Goal: Task Accomplishment & Management: Use online tool/utility

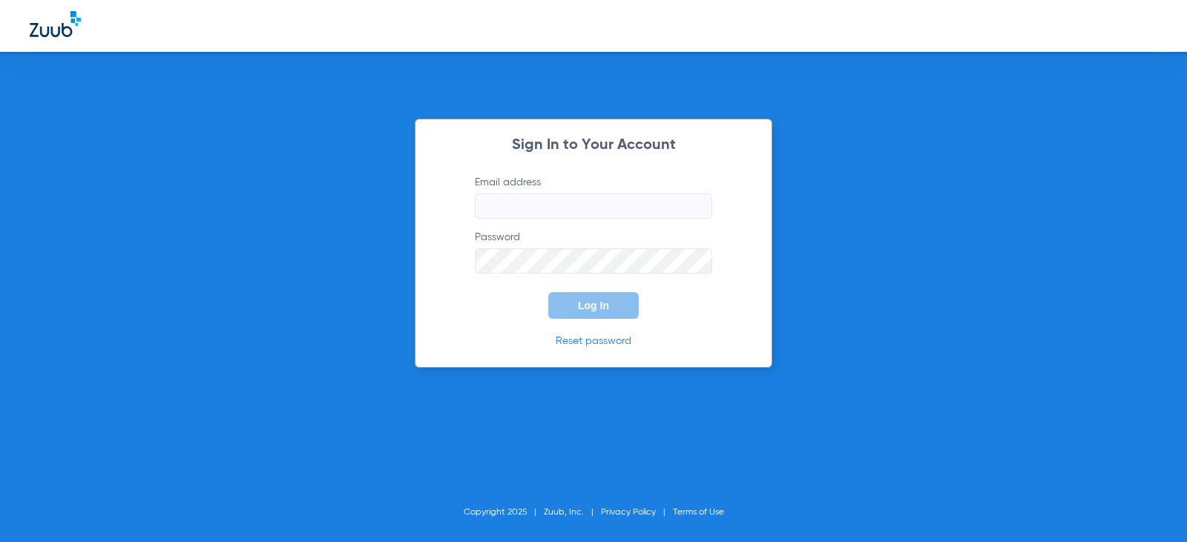
type input "[EMAIL_ADDRESS][DOMAIN_NAME]"
click at [560, 315] on button "Log In" at bounding box center [593, 305] width 91 height 27
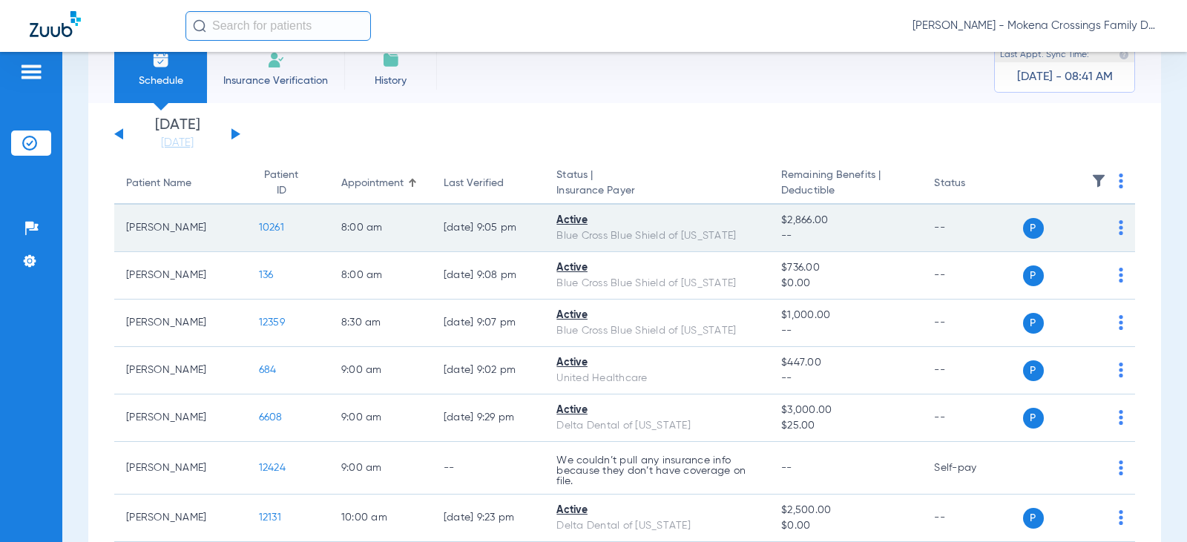
scroll to position [6, 0]
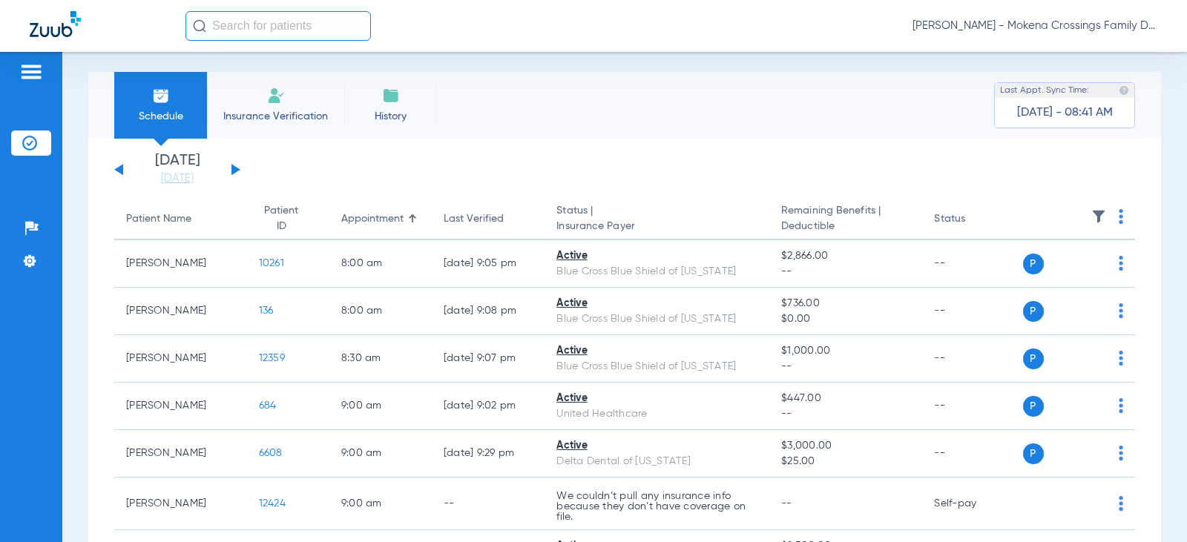
click at [237, 171] on button at bounding box center [236, 169] width 9 height 11
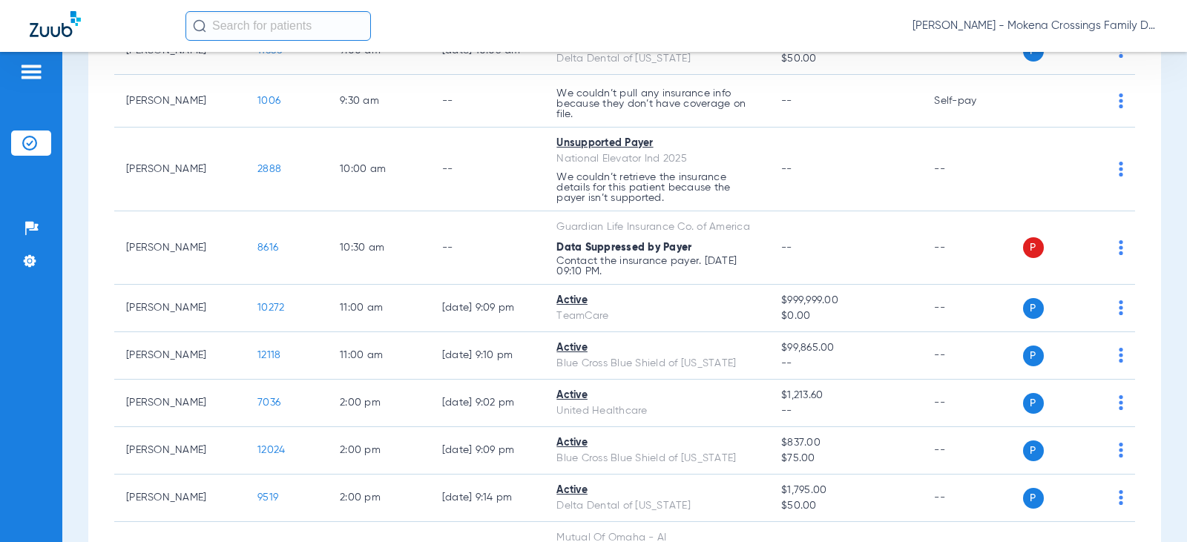
scroll to position [371, 0]
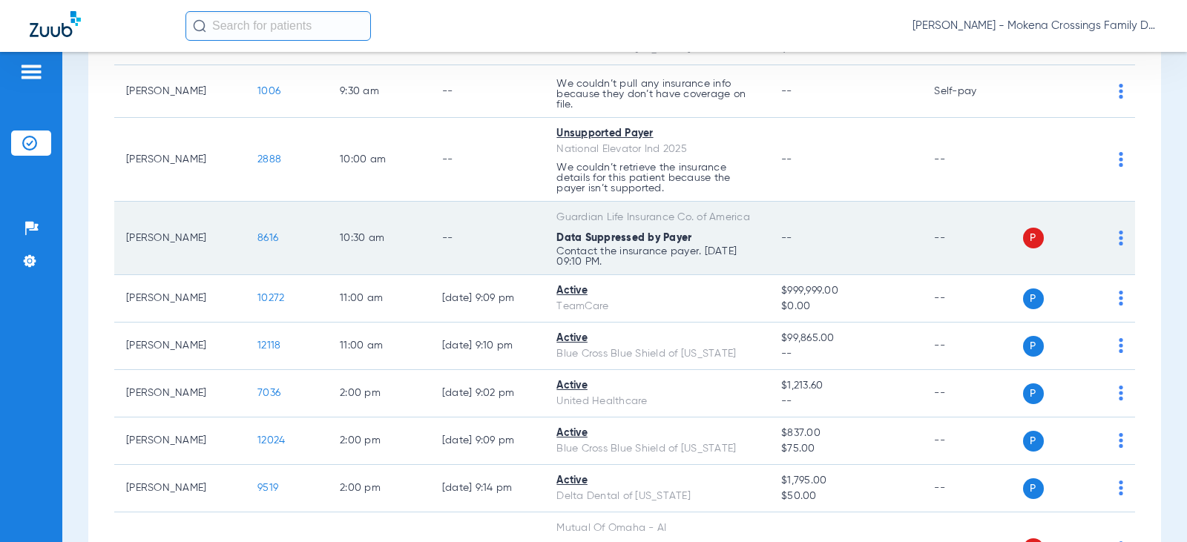
click at [257, 236] on span "8616" at bounding box center [267, 238] width 21 height 10
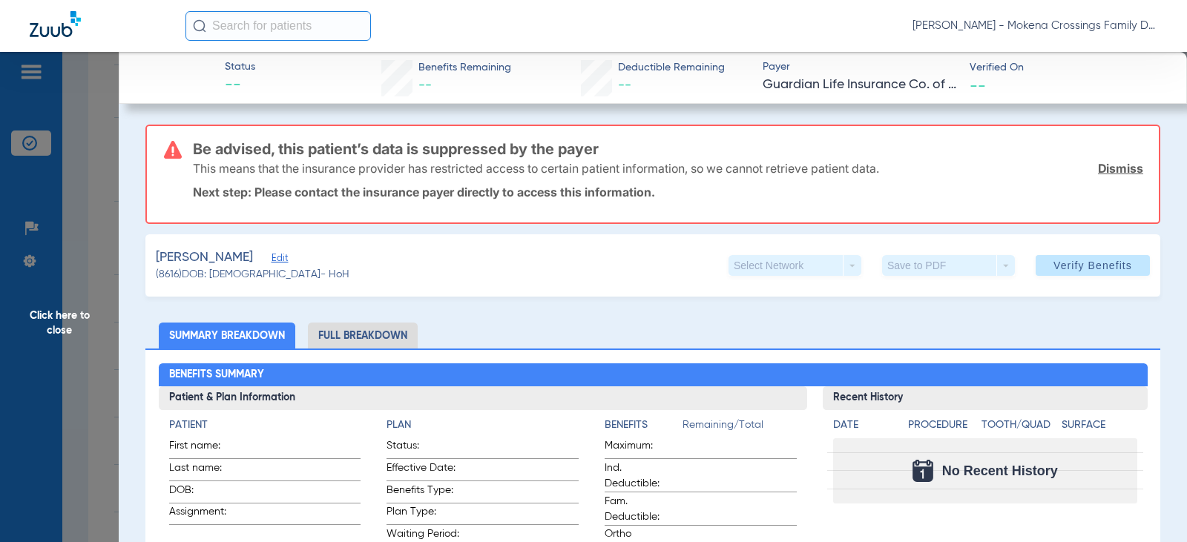
click at [60, 296] on span "Click here to close" at bounding box center [59, 323] width 119 height 542
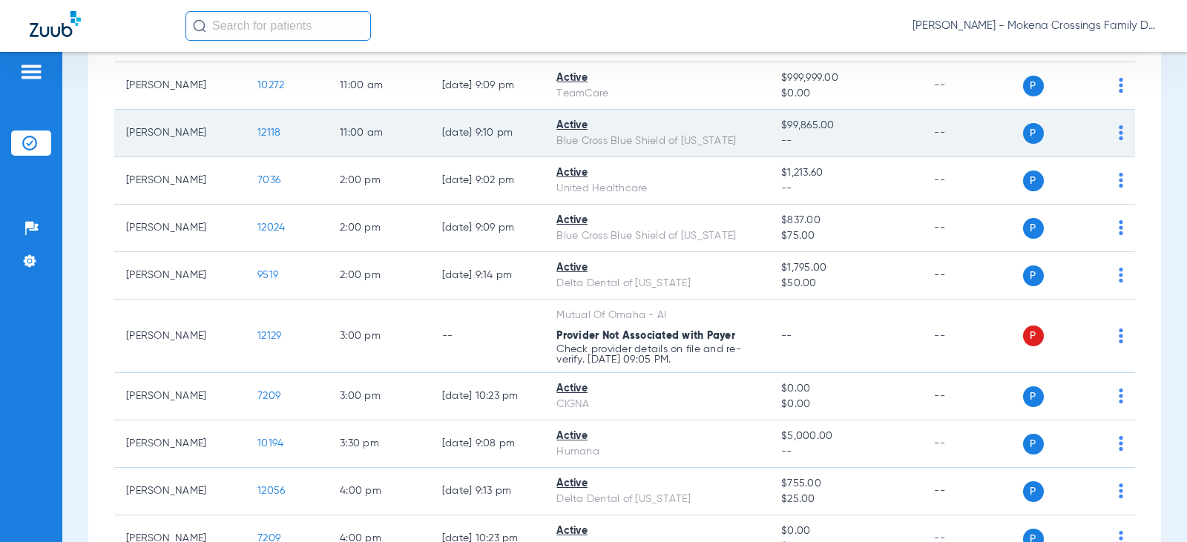
scroll to position [594, 0]
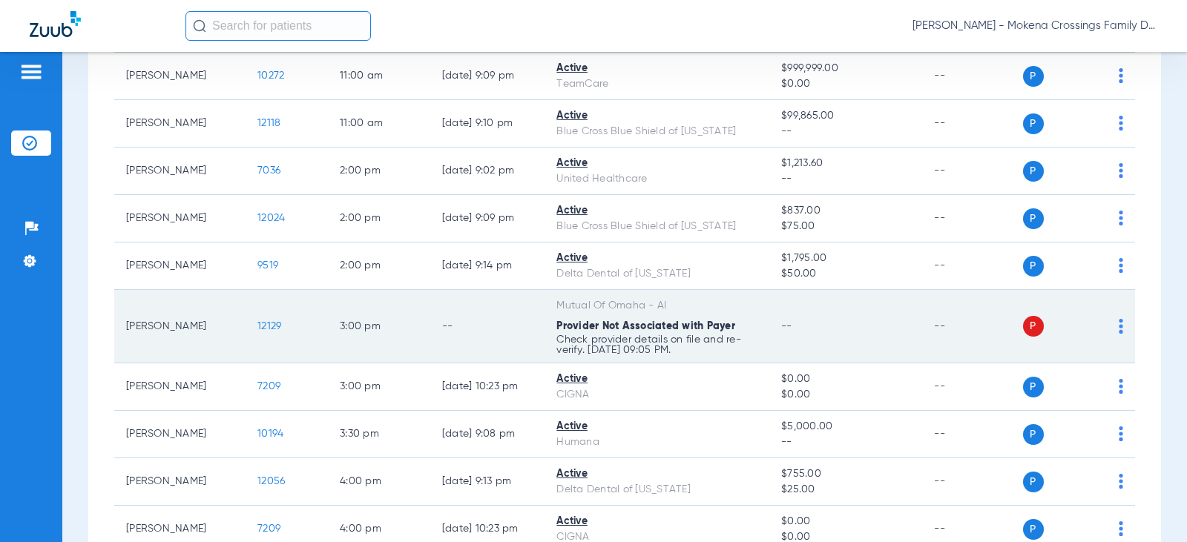
click at [252, 332] on td "12129" at bounding box center [287, 326] width 82 height 73
click at [257, 318] on td "12129" at bounding box center [287, 326] width 82 height 73
click at [257, 323] on span "12129" at bounding box center [269, 326] width 24 height 10
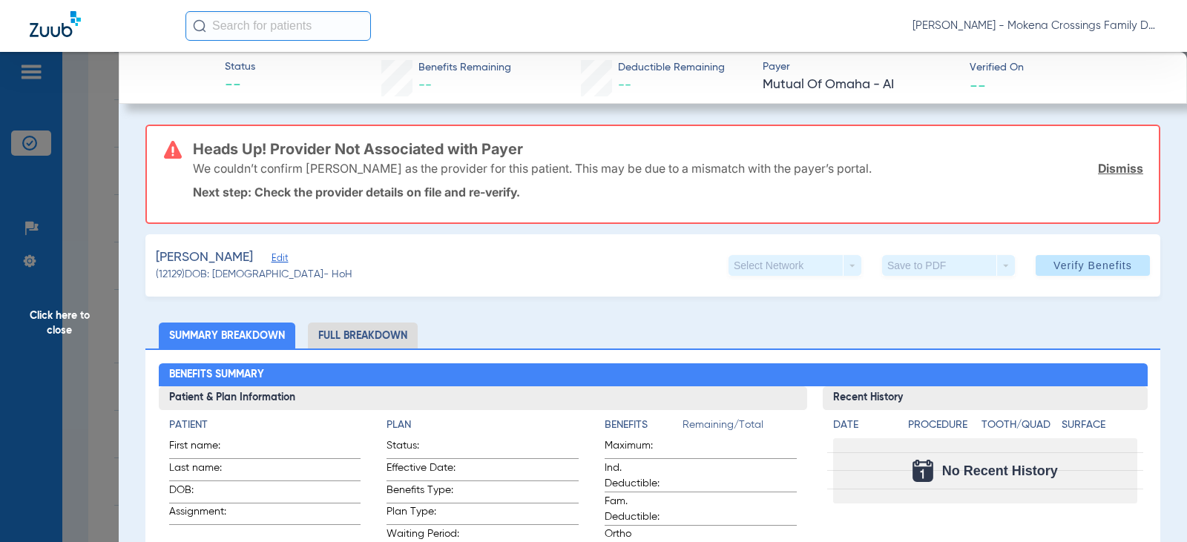
click at [272, 261] on span "Edit" at bounding box center [278, 260] width 13 height 14
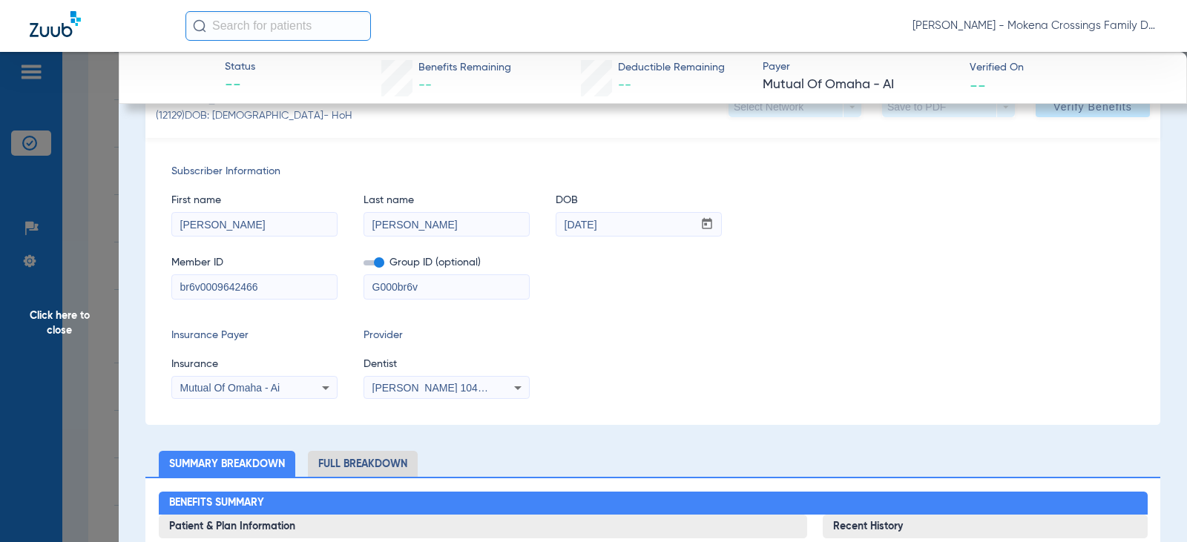
scroll to position [148, 0]
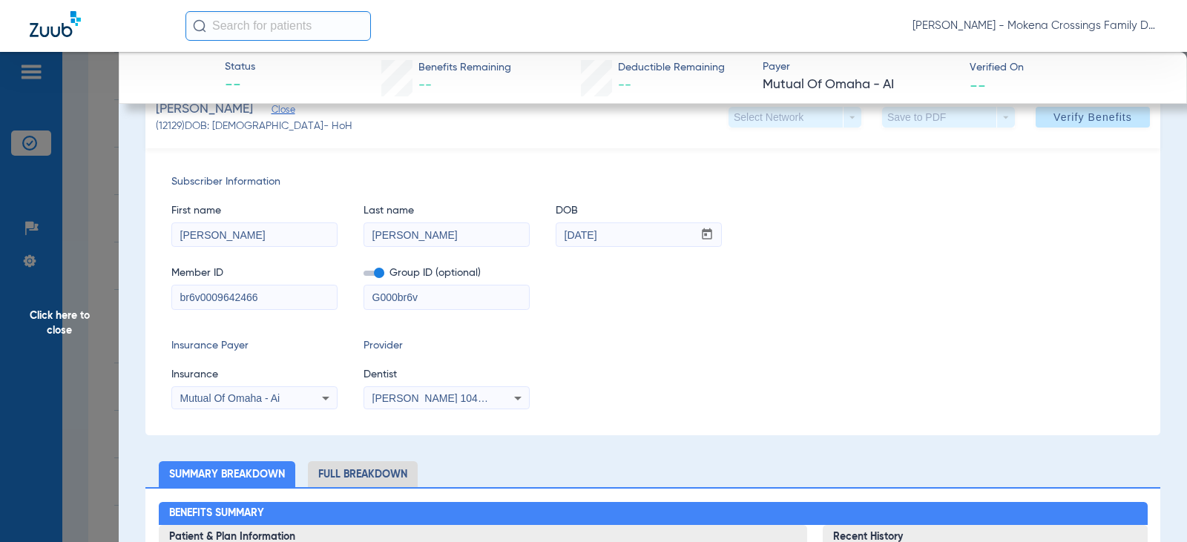
click at [490, 396] on span "[PERSON_NAME] 1043609167" at bounding box center [446, 399] width 146 height 12
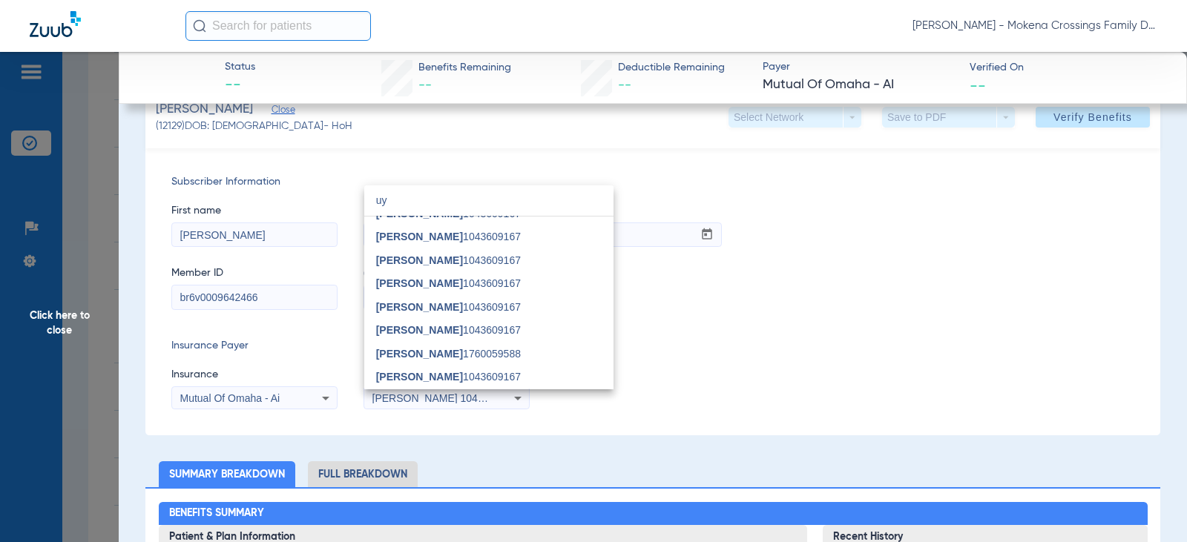
scroll to position [0, 0]
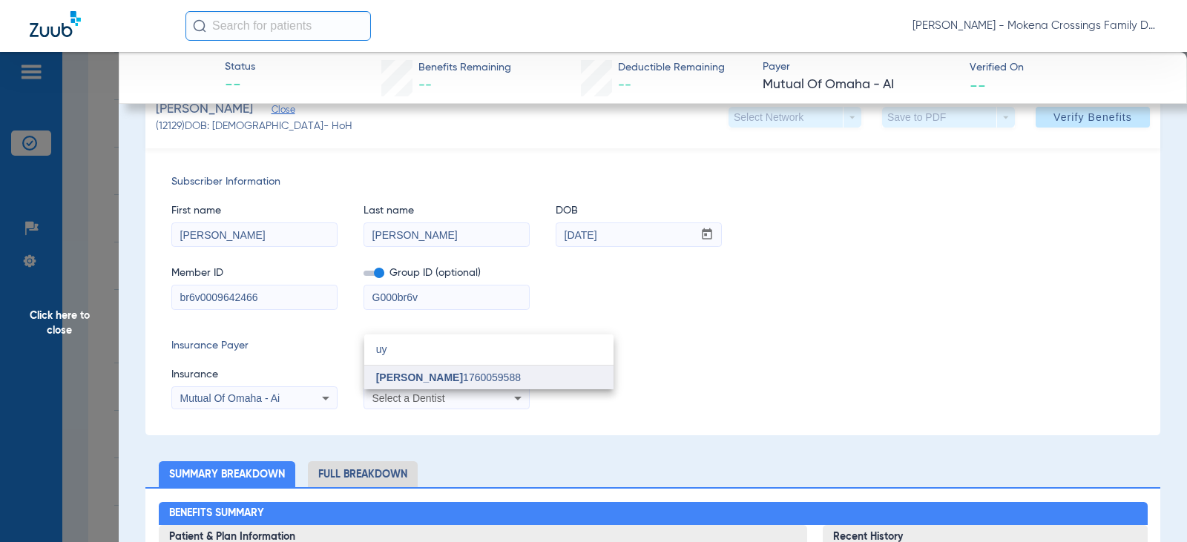
type input "uy"
click at [438, 379] on span "[PERSON_NAME] 1760059588" at bounding box center [448, 378] width 145 height 10
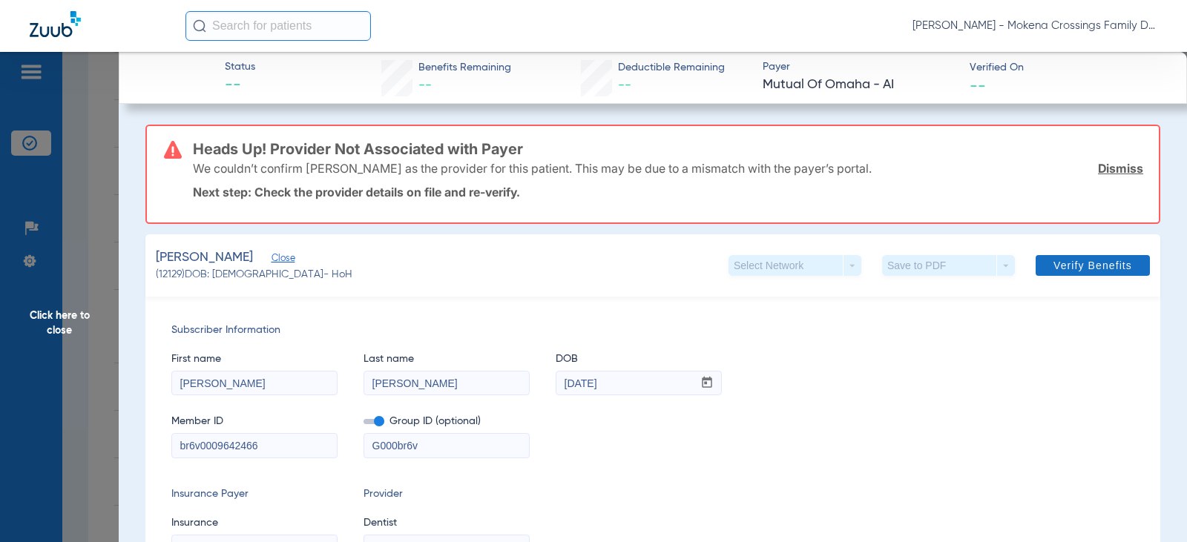
click at [1054, 260] on span "Verify Benefits" at bounding box center [1093, 266] width 79 height 12
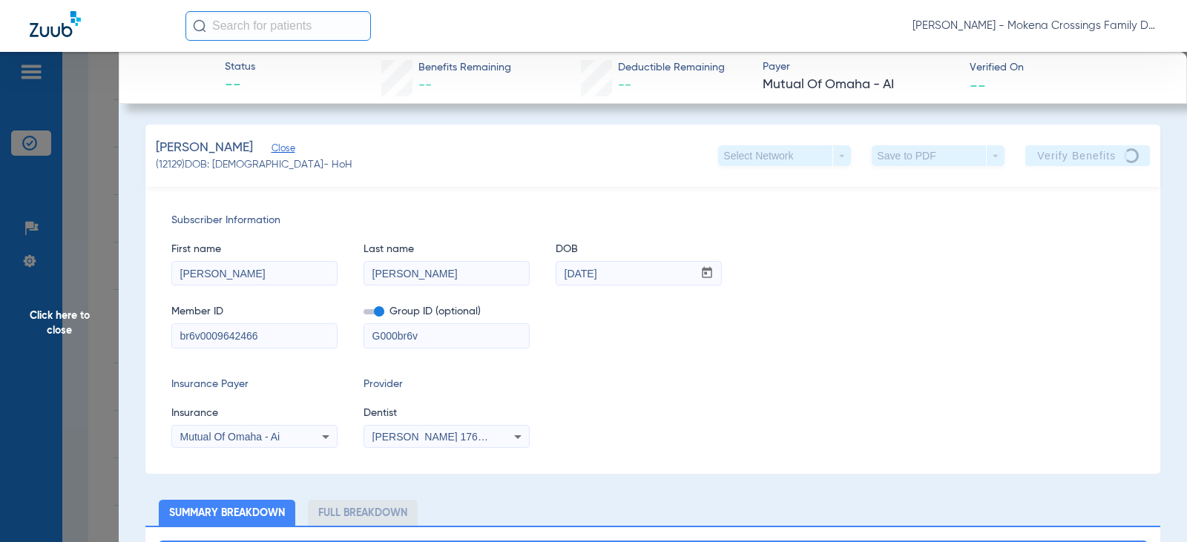
click at [100, 301] on span "Click here to close" at bounding box center [59, 323] width 119 height 542
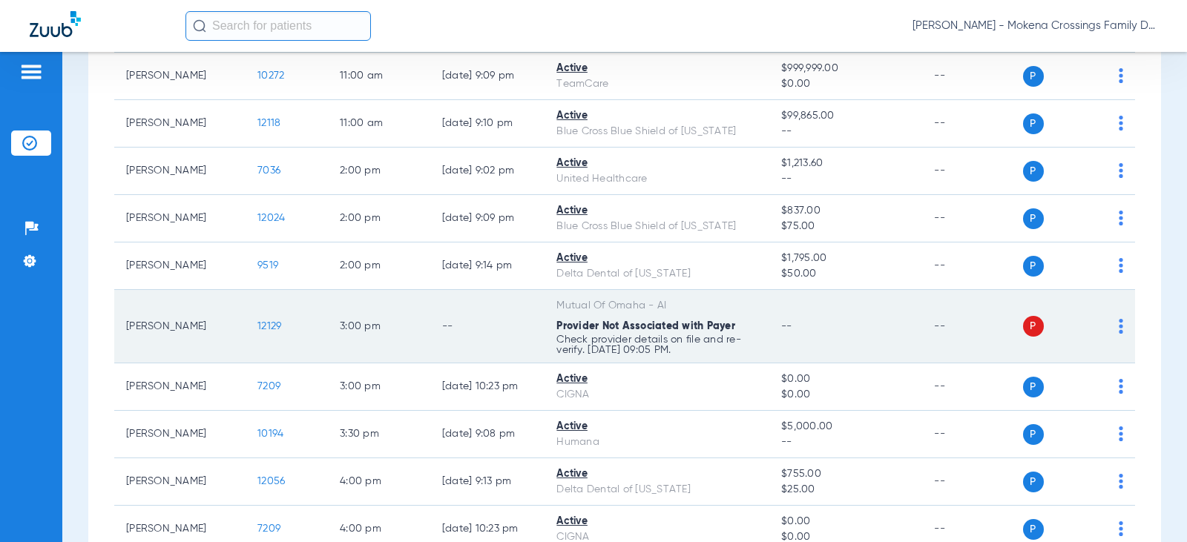
click at [259, 322] on span "12129" at bounding box center [269, 326] width 24 height 10
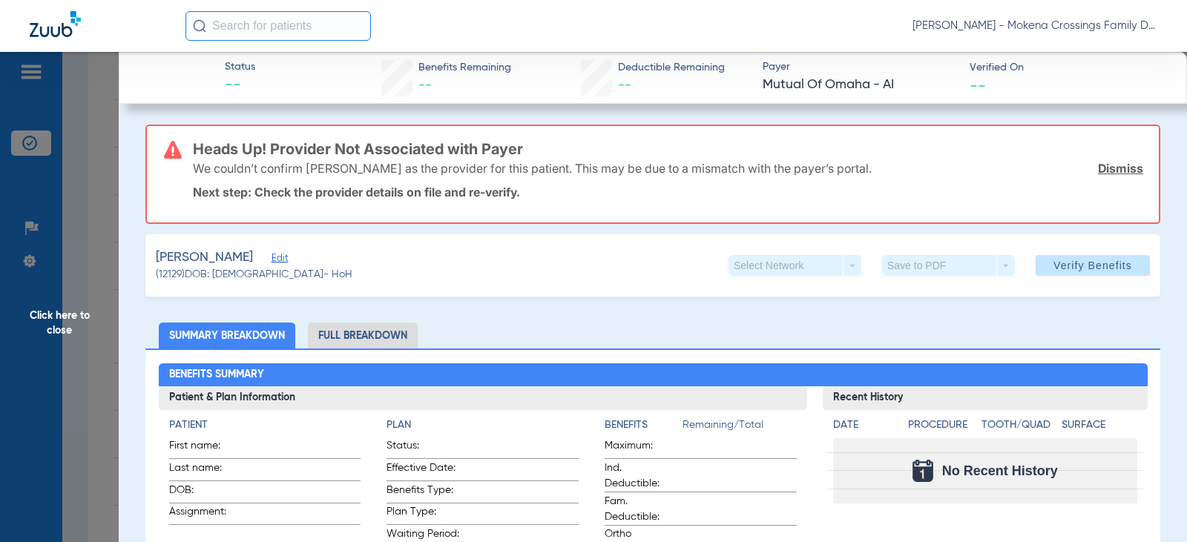
click at [272, 255] on span "Edit" at bounding box center [278, 260] width 13 height 14
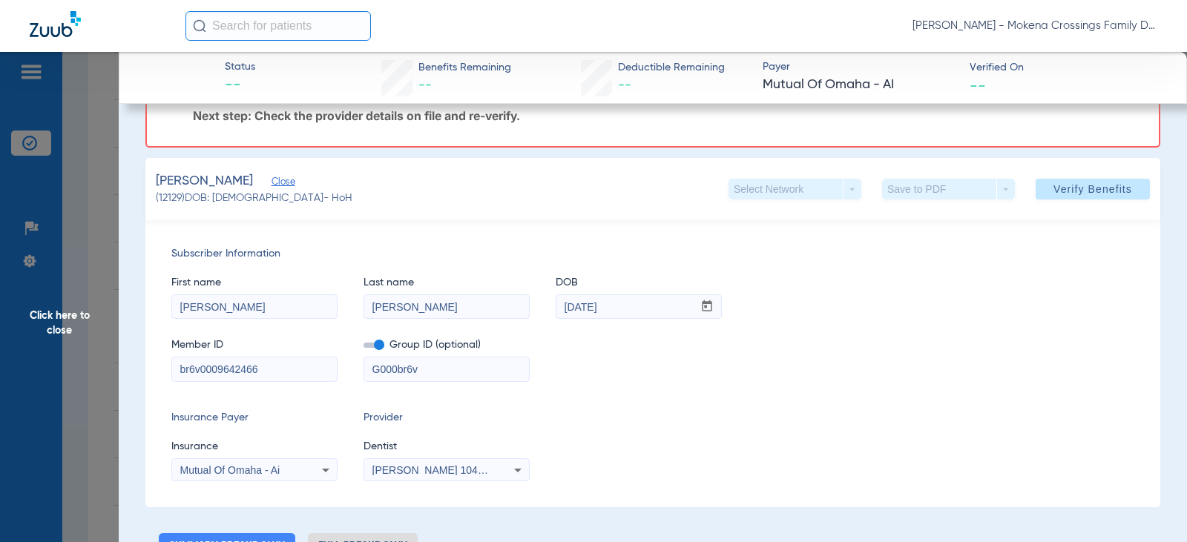
scroll to position [297, 0]
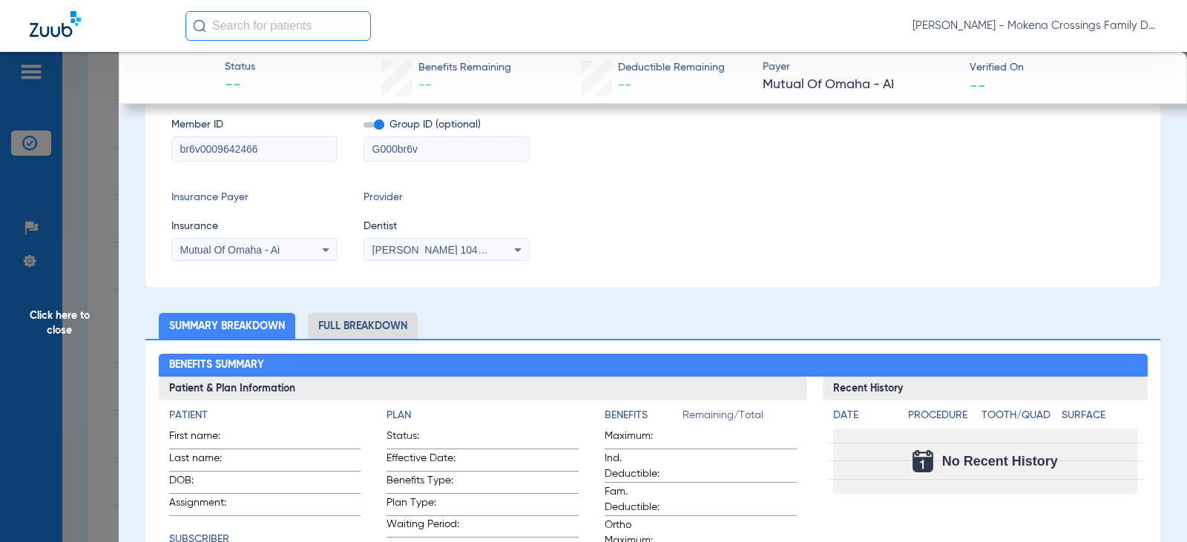
click at [448, 260] on mat-select "[PERSON_NAME] 1043609167" at bounding box center [447, 250] width 166 height 24
click at [448, 252] on span "[PERSON_NAME] 1043609167" at bounding box center [446, 250] width 146 height 12
type input "uy"
click at [433, 305] on span "[PERSON_NAME]" at bounding box center [419, 301] width 87 height 12
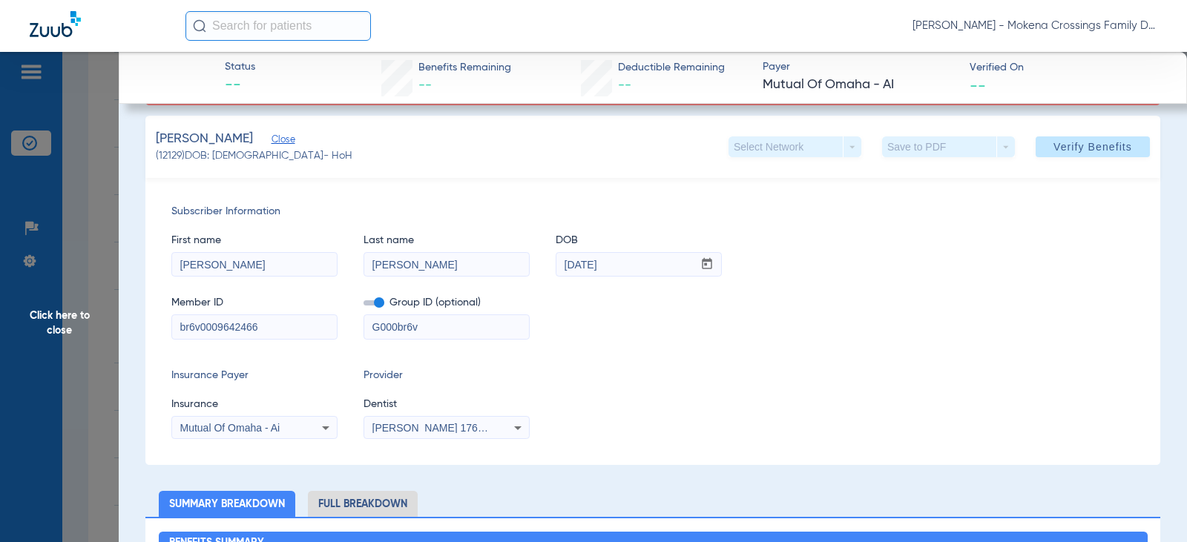
scroll to position [74, 0]
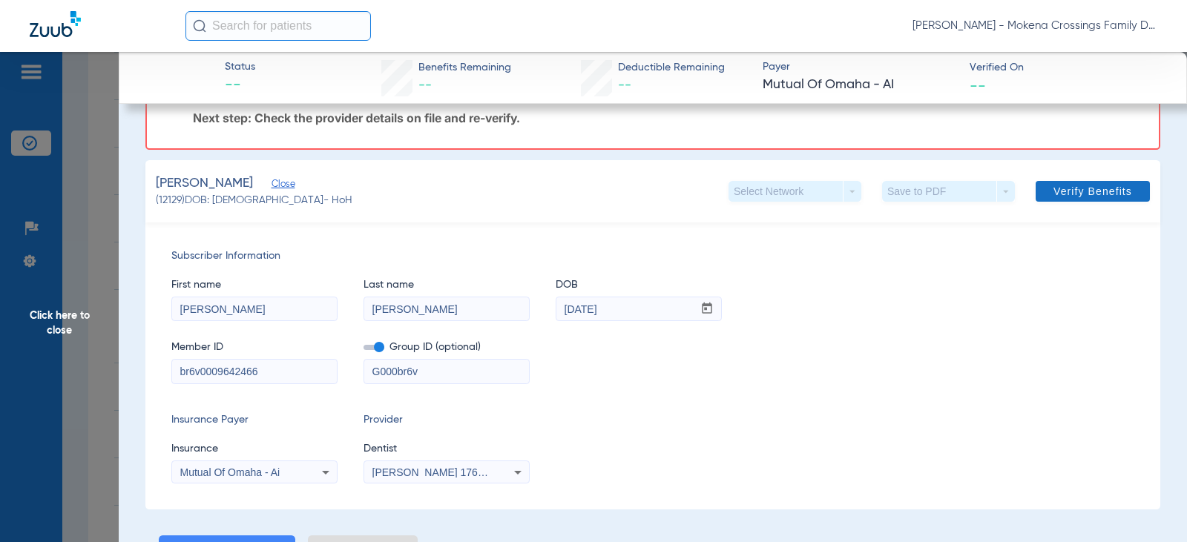
click at [1054, 192] on span "Verify Benefits" at bounding box center [1093, 192] width 79 height 12
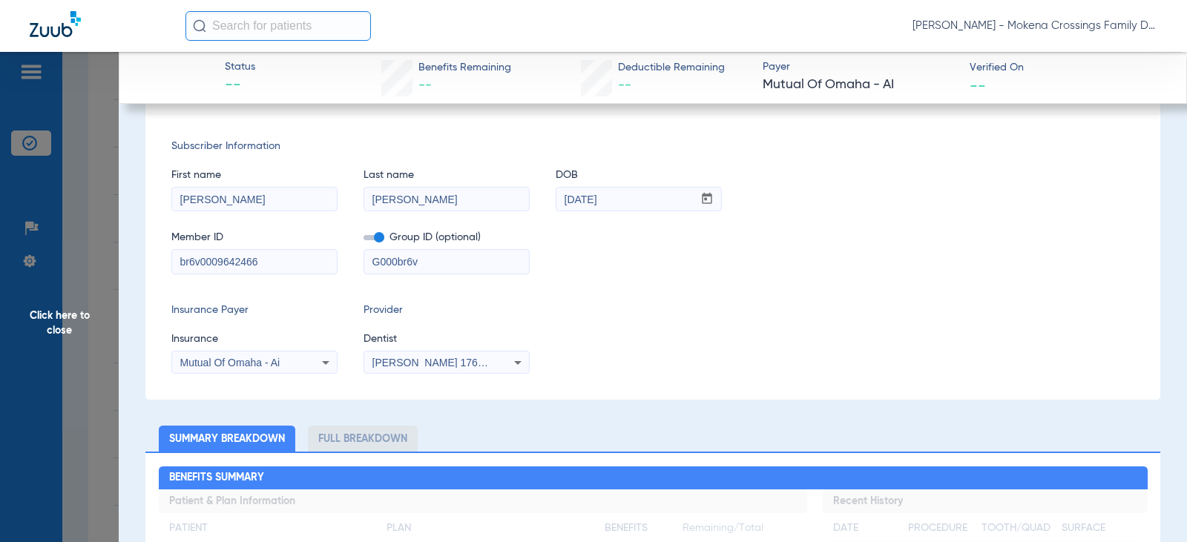
scroll to position [0, 0]
